Goal: Information Seeking & Learning: Learn about a topic

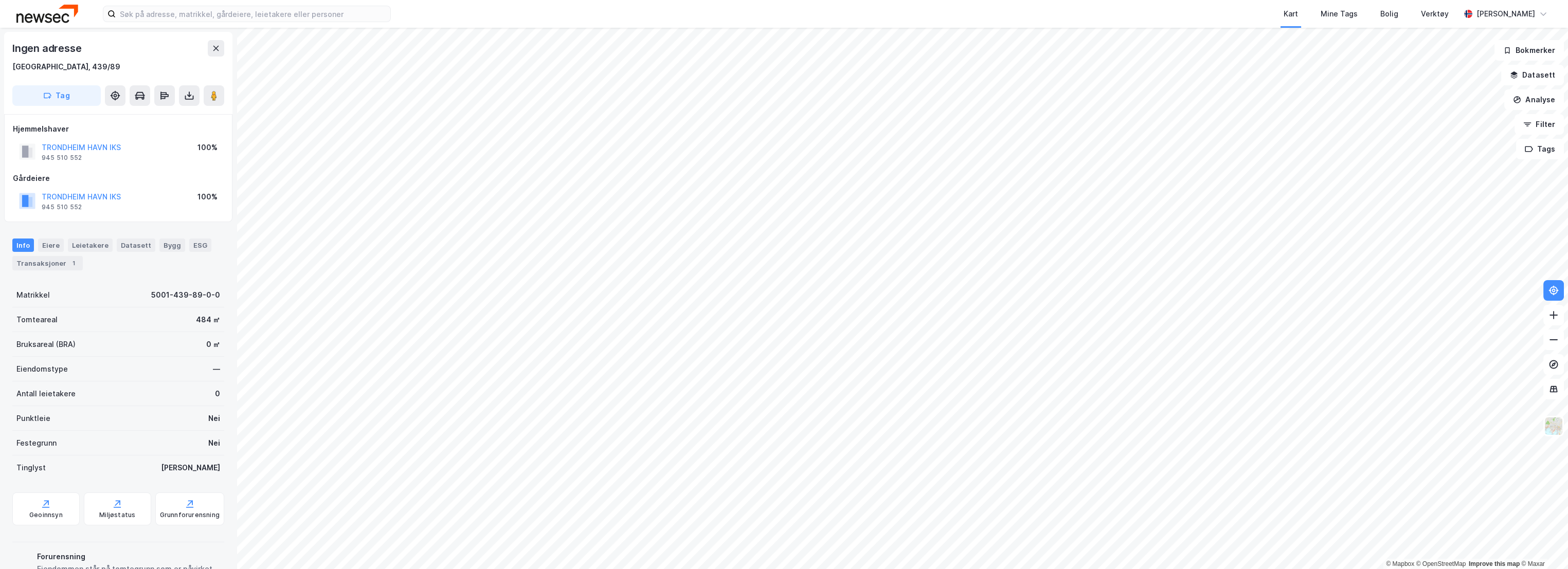
click at [198, 4] on div "Kart Mine Tags [PERSON_NAME] Verktøy [PERSON_NAME]" at bounding box center [784, 14] width 1568 height 28
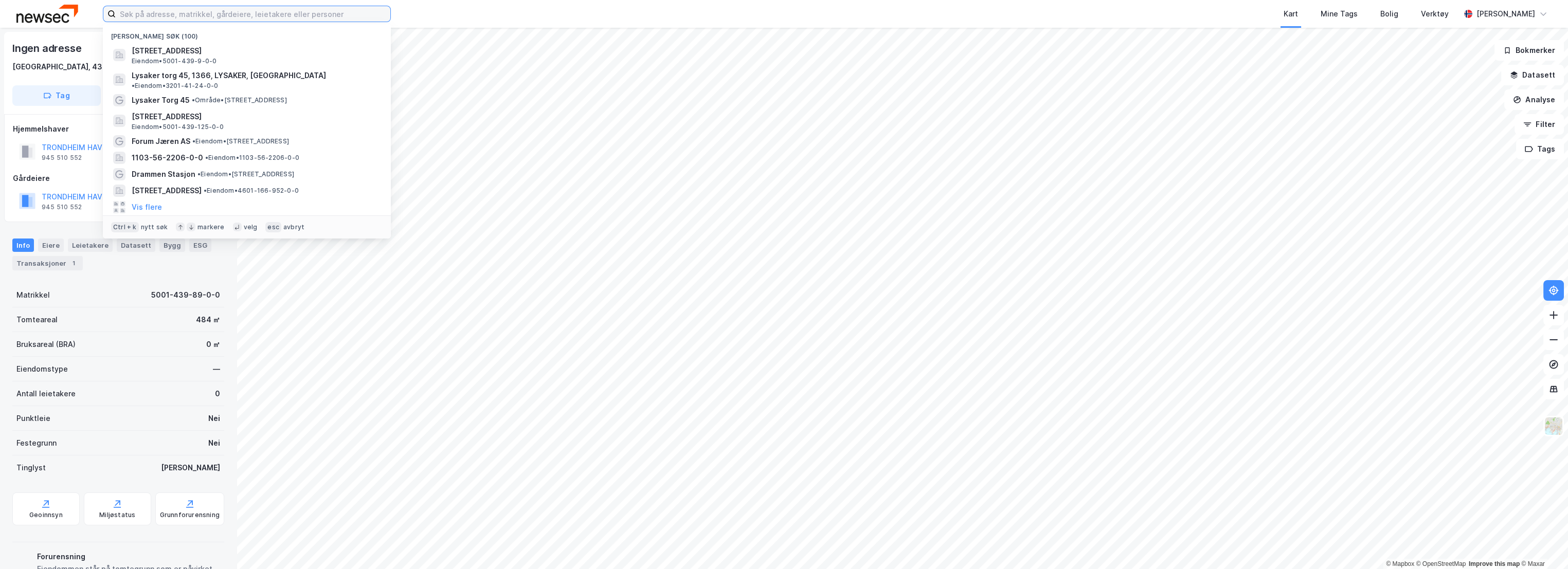
click at [195, 9] on input at bounding box center [253, 13] width 275 height 15
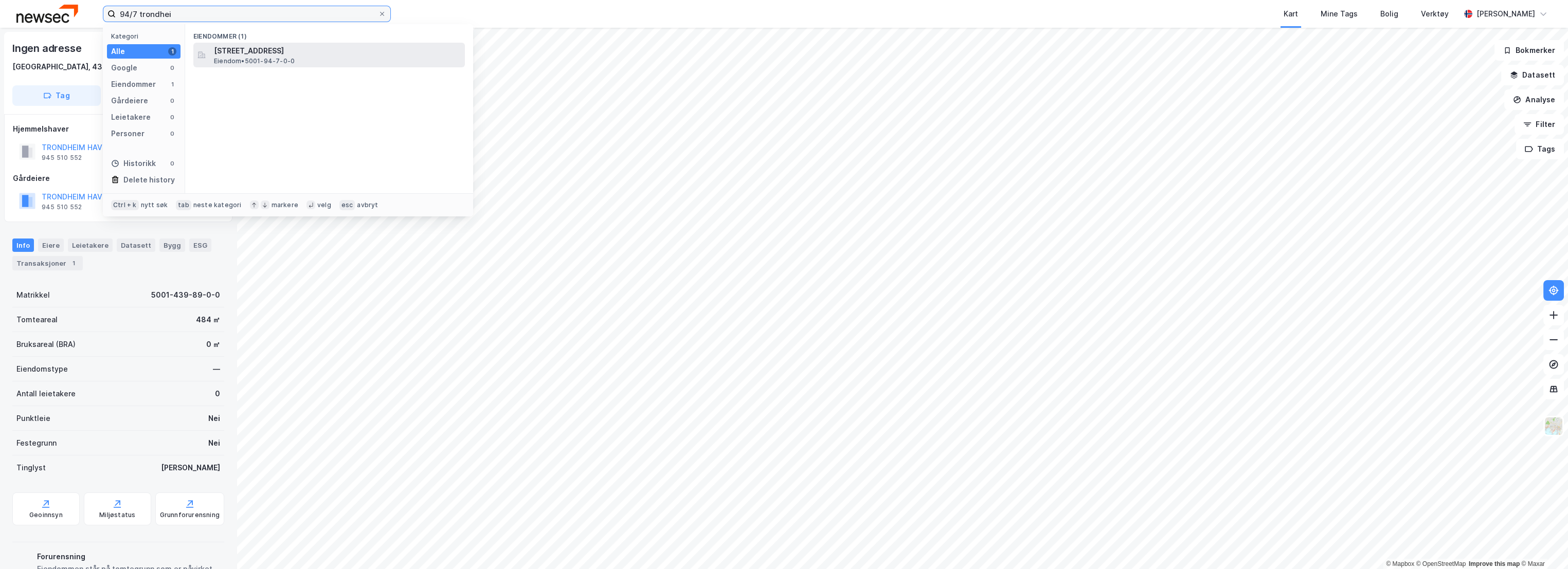
type input "94/7 trondhei"
click at [267, 48] on span "[STREET_ADDRESS]" at bounding box center [337, 51] width 247 height 12
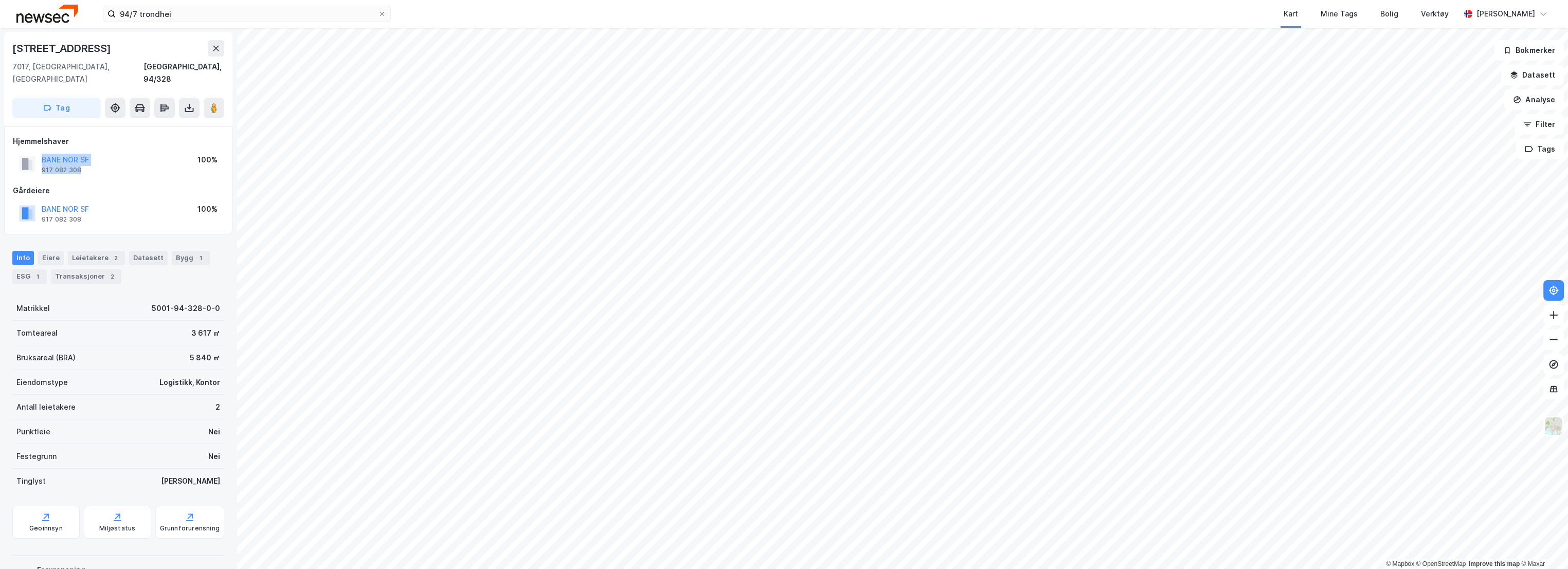
drag, startPoint x: 73, startPoint y: 154, endPoint x: 37, endPoint y: 142, distance: 37.9
click at [37, 154] on div "BANE NOR SF 917 082 308" at bounding box center [54, 164] width 70 height 21
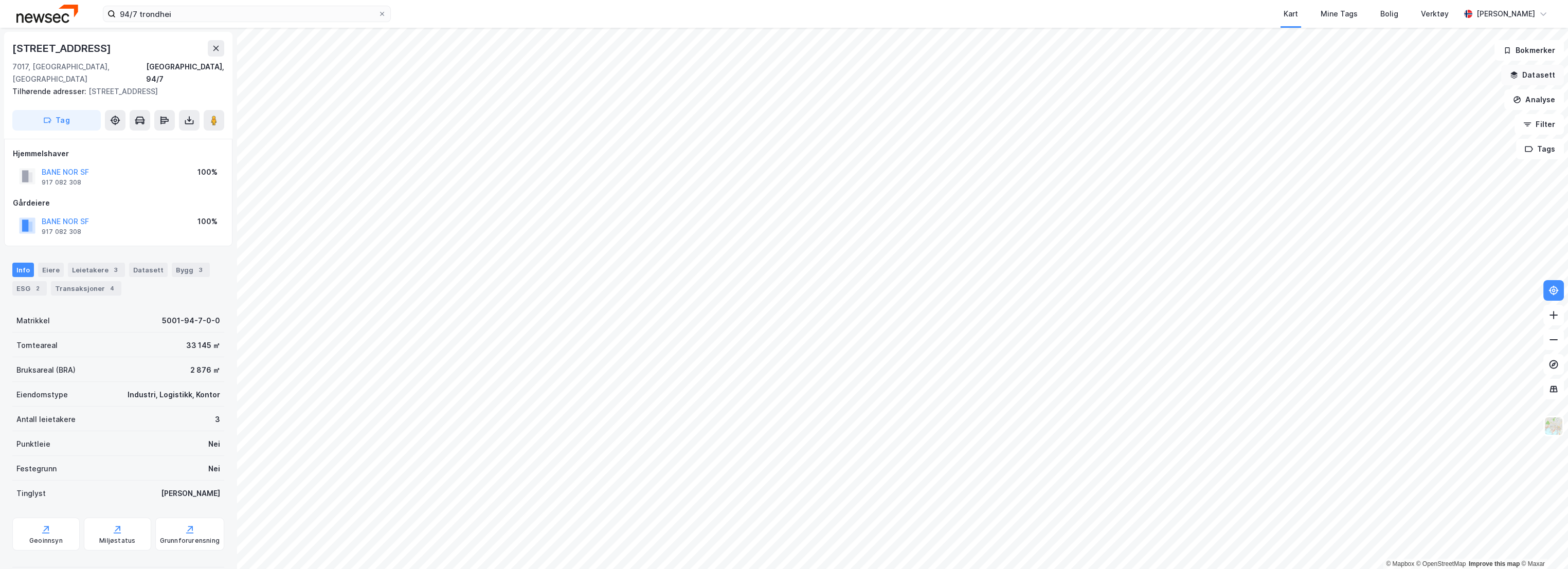
click at [1536, 77] on button "Datasett" at bounding box center [1532, 75] width 63 height 21
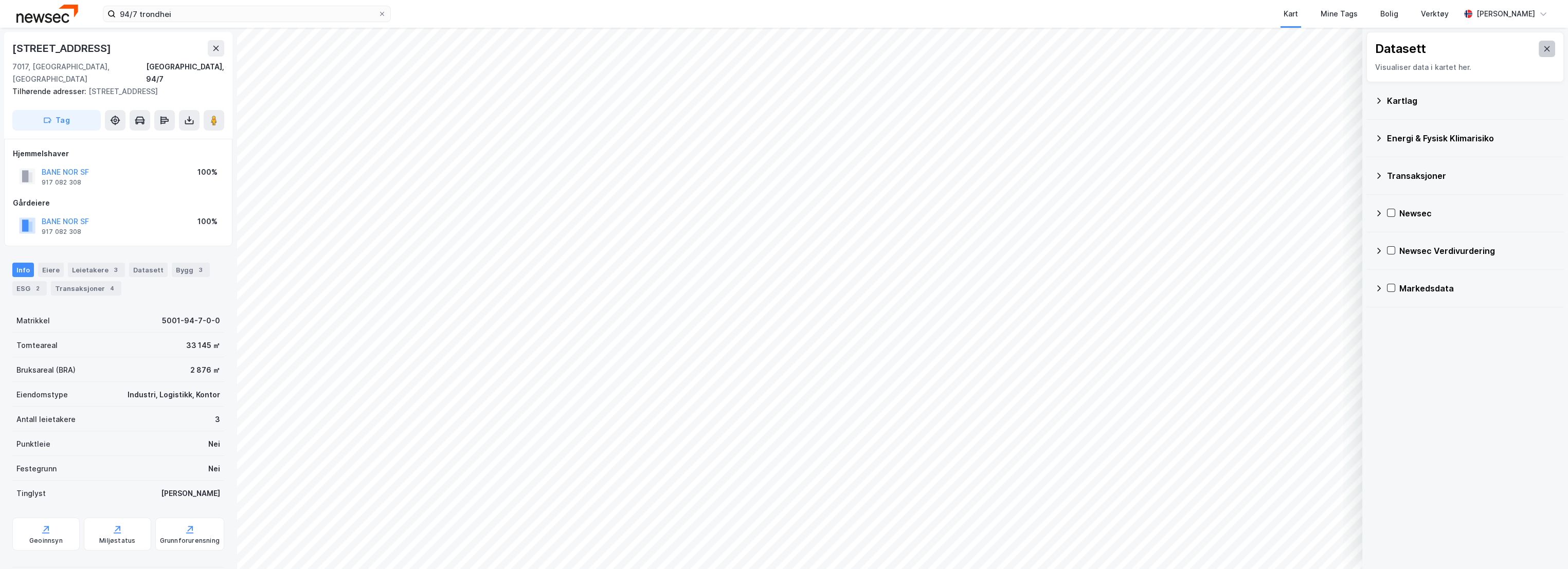
click at [1543, 44] on button at bounding box center [1547, 49] width 16 height 16
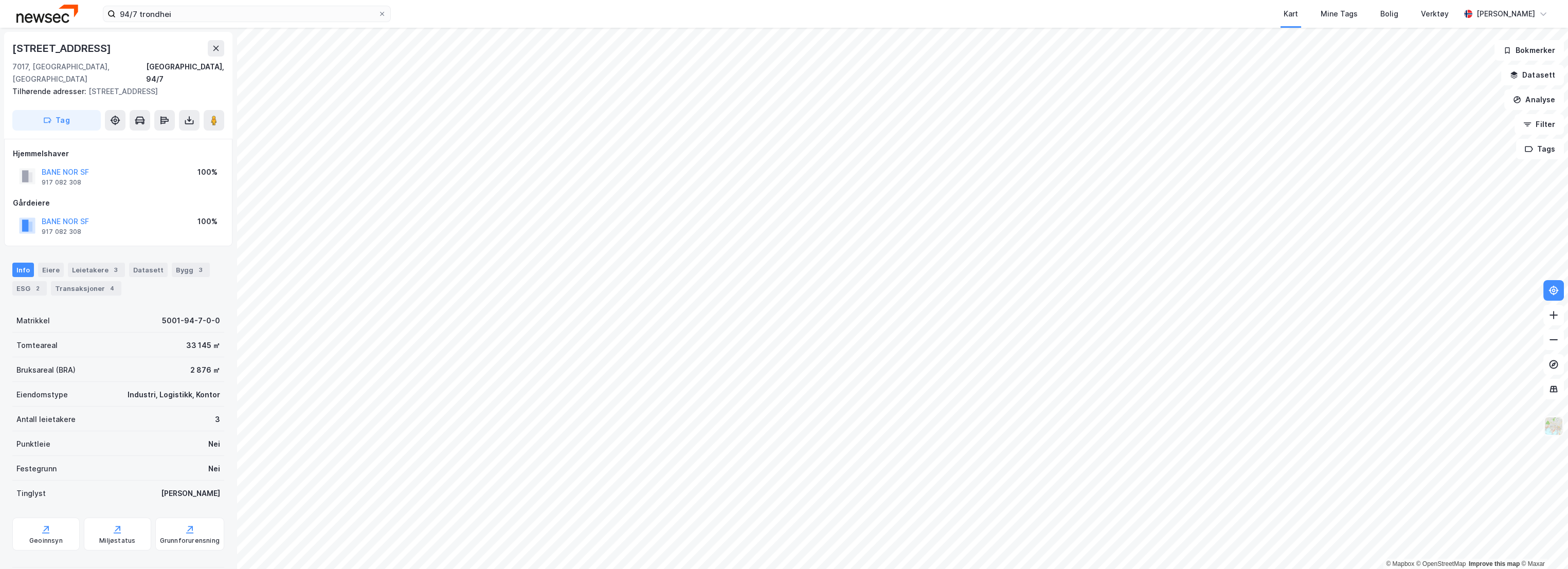
click at [1559, 430] on img at bounding box center [1553, 426] width 19 height 19
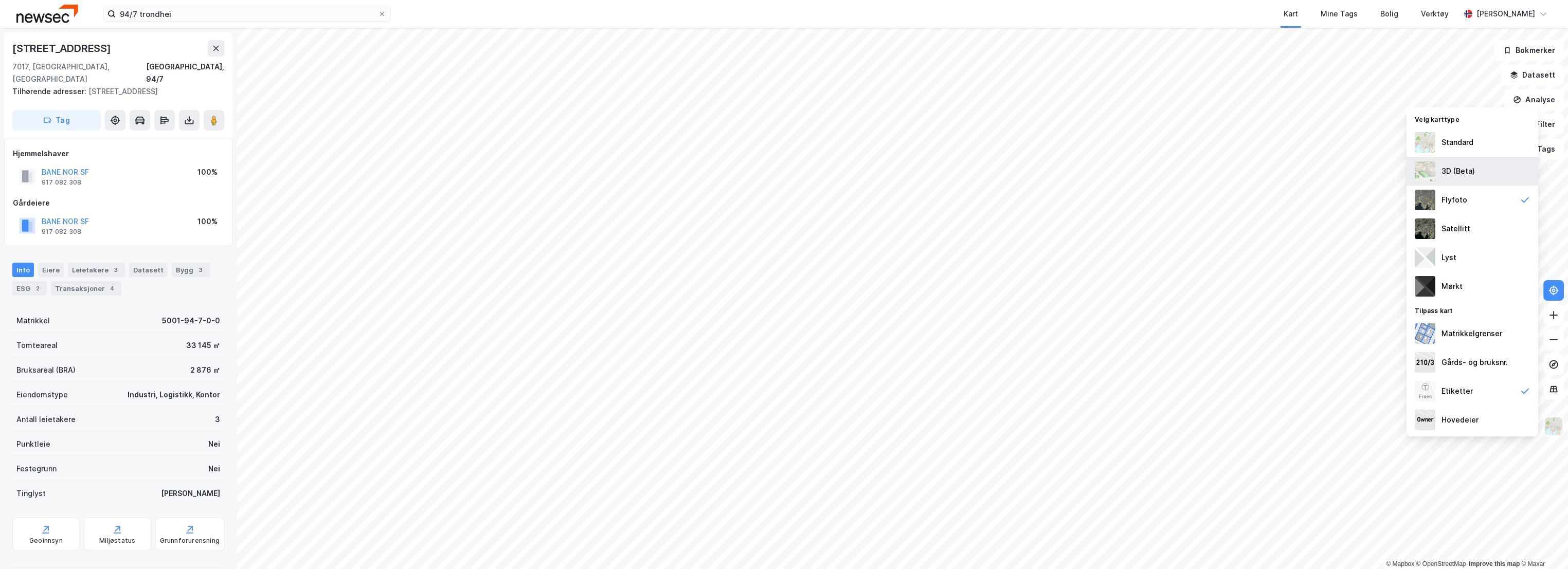
click at [1461, 168] on div "3D (Beta)" at bounding box center [1458, 171] width 33 height 12
